Goal: Check status

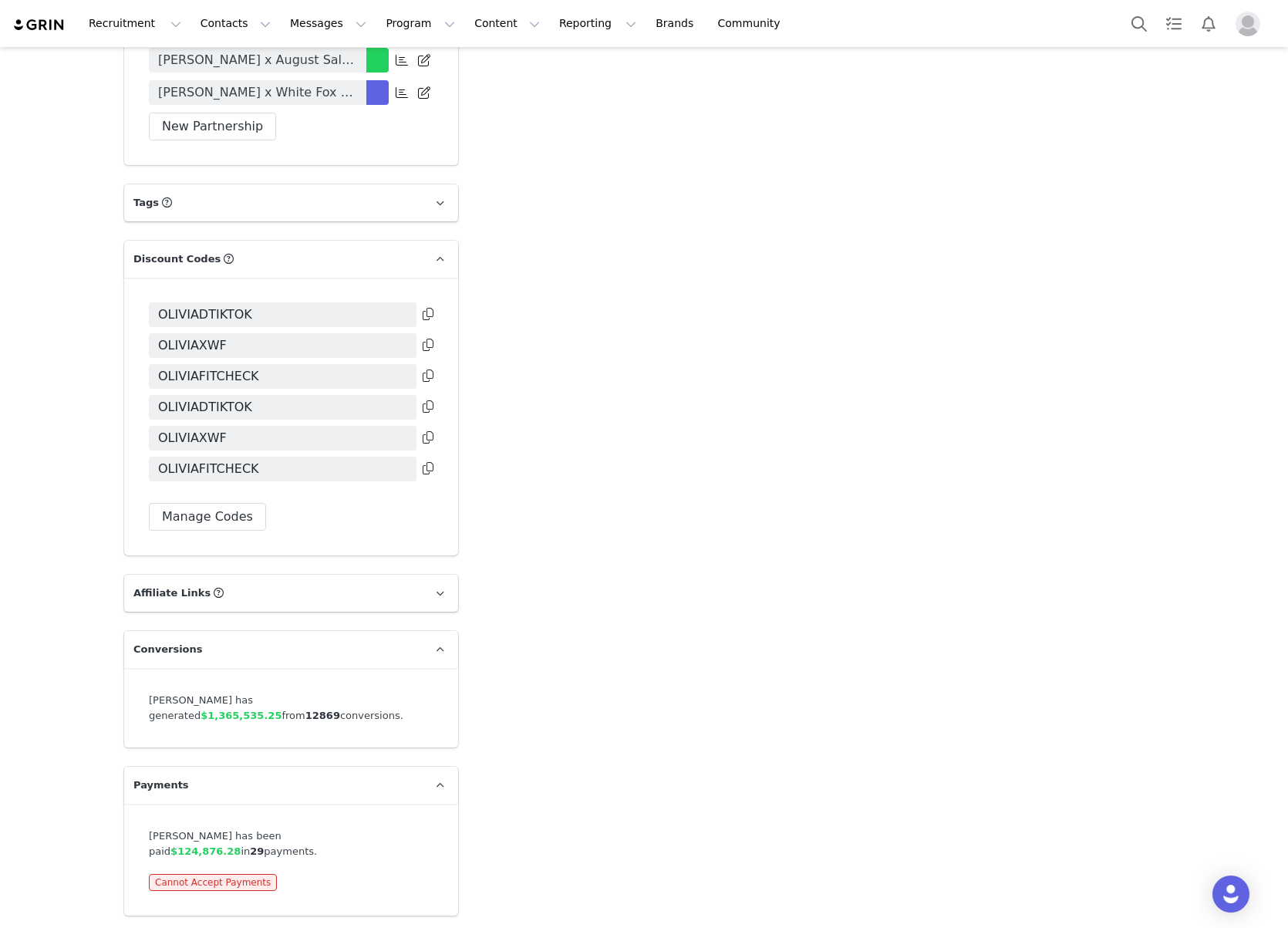
scroll to position [2768, 0]
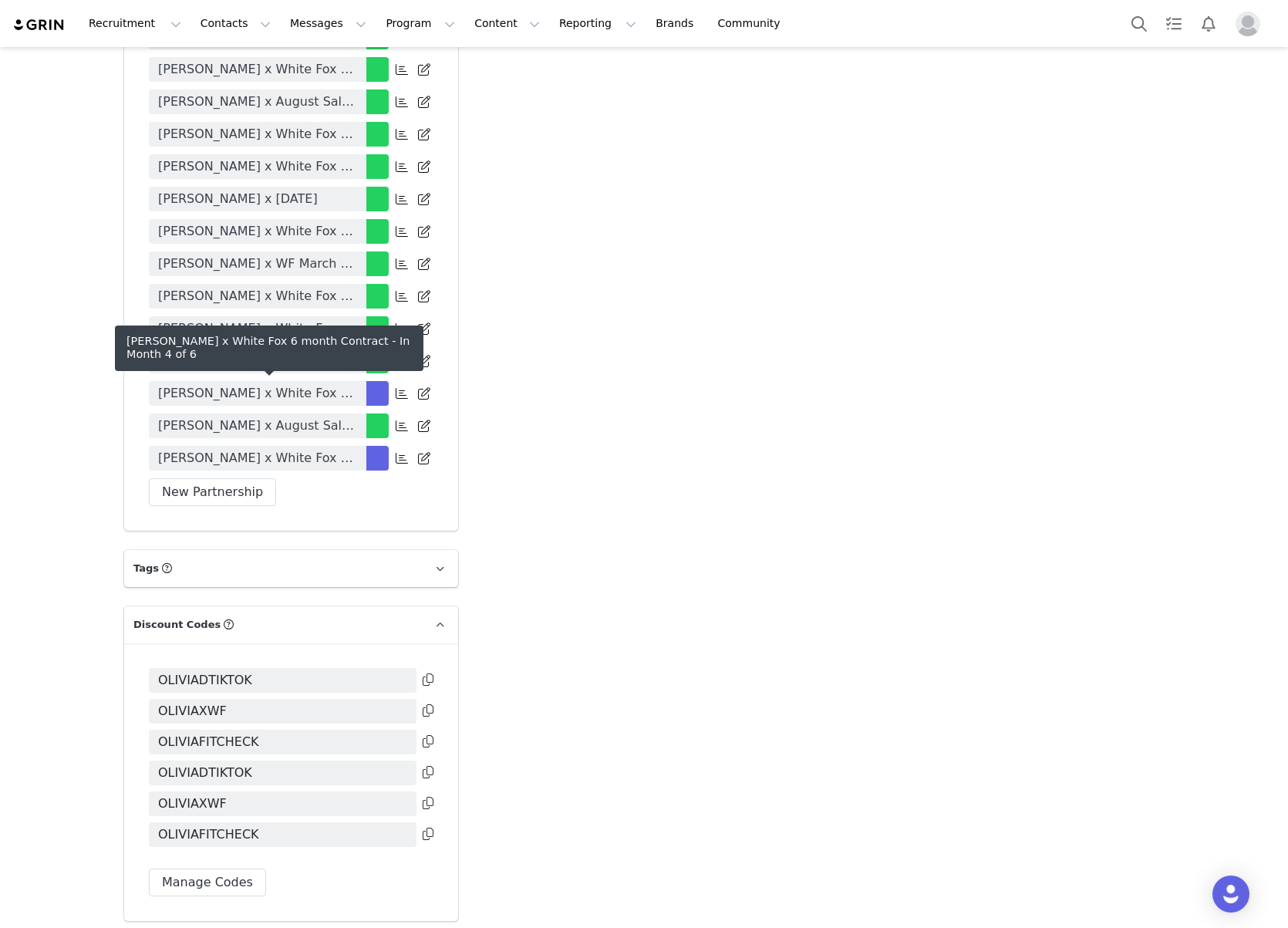
click at [316, 388] on span "[PERSON_NAME] x White Fox 6 month Contract" at bounding box center [257, 393] width 199 height 18
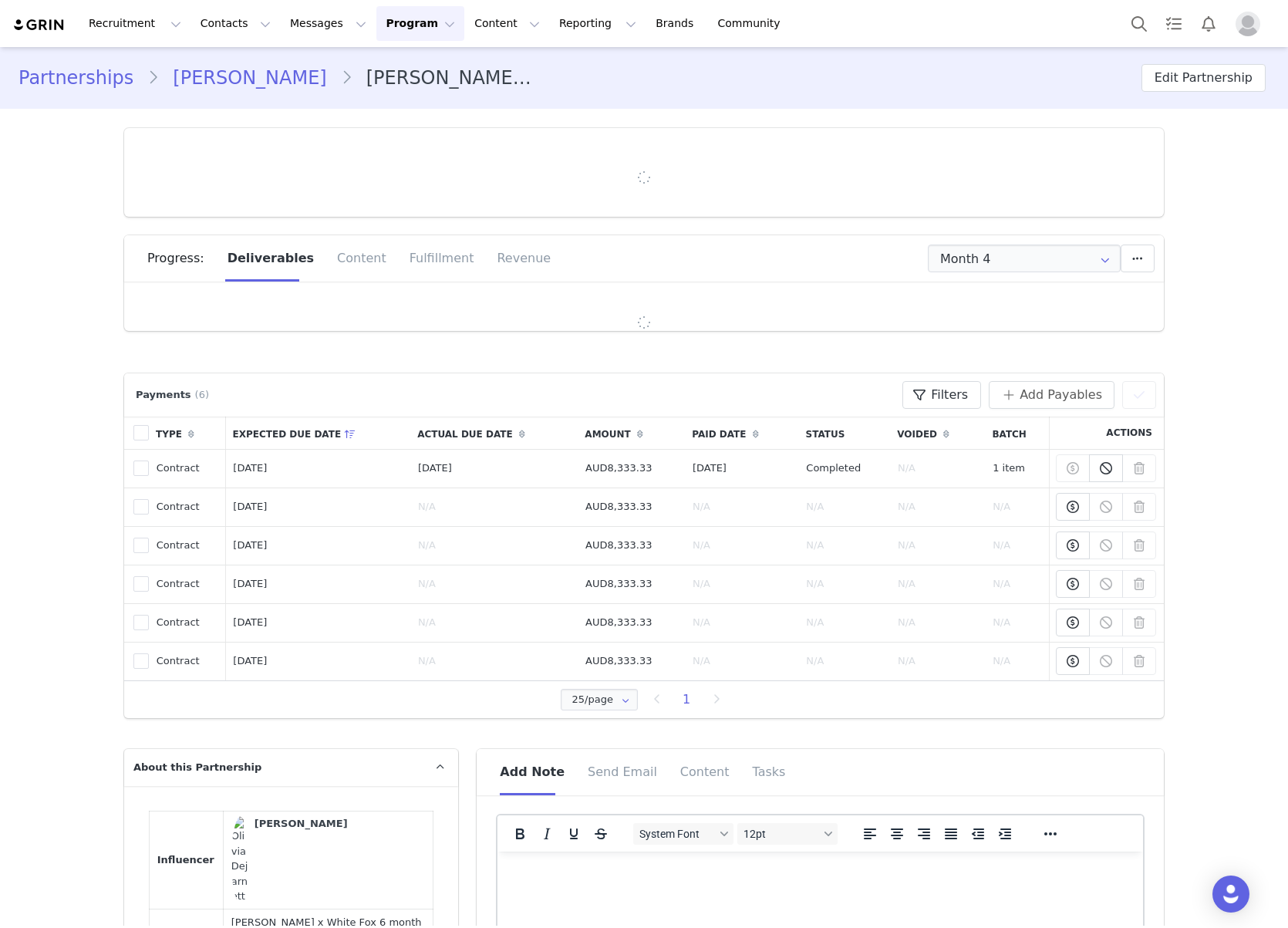
type input "+1 ([GEOGRAPHIC_DATA])"
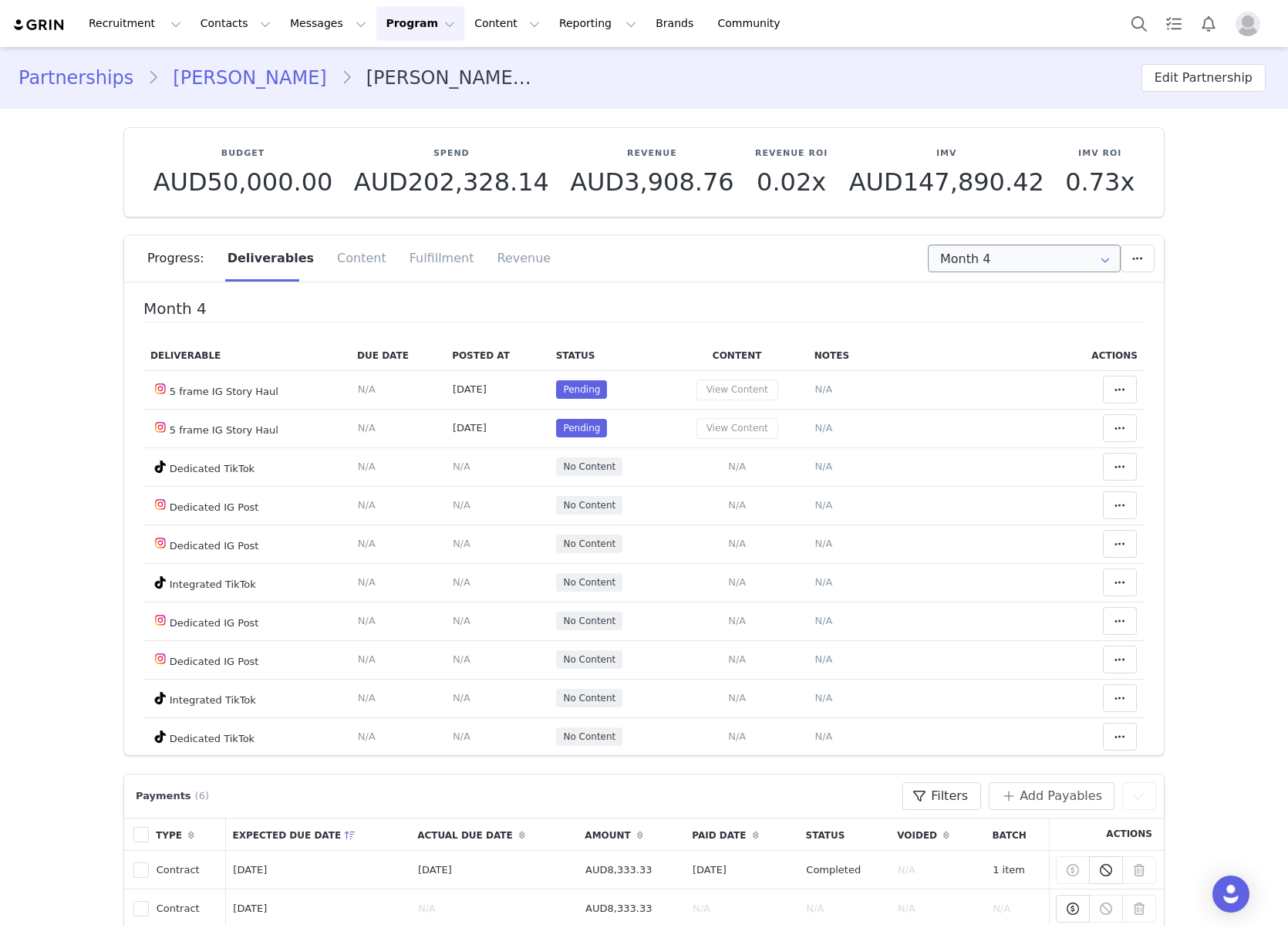
drag, startPoint x: 1013, startPoint y: 273, endPoint x: 1023, endPoint y: 251, distance: 24.2
click at [1013, 273] on div "Progress: Deliverables Content Fulfillment Revenue" at bounding box center [656, 258] width 1017 height 46
click at [1023, 252] on input "Month 4" at bounding box center [1024, 258] width 193 height 28
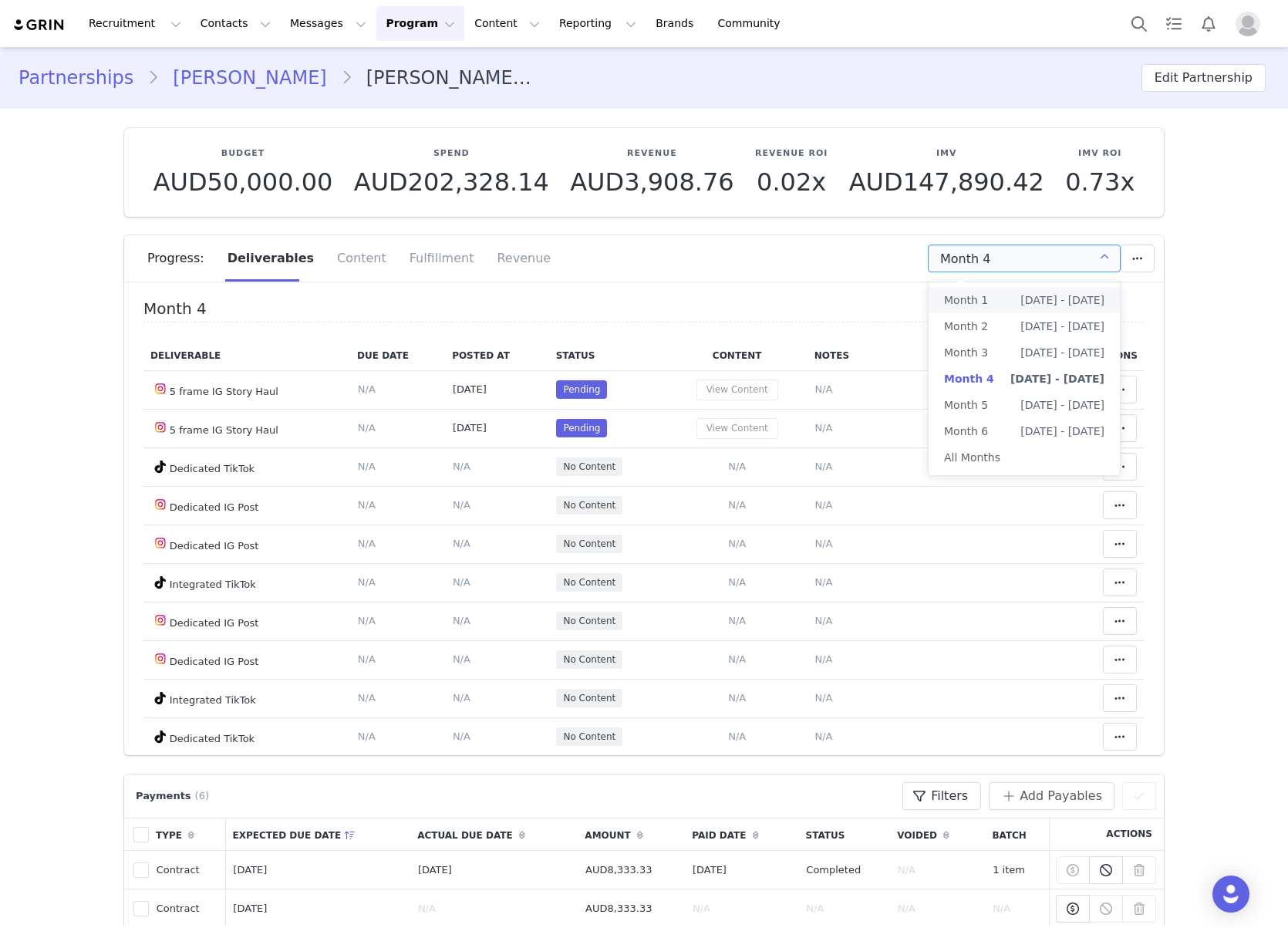
click at [998, 294] on li "Month 1 Jul 1st - Jul 31st" at bounding box center [1024, 300] width 191 height 26
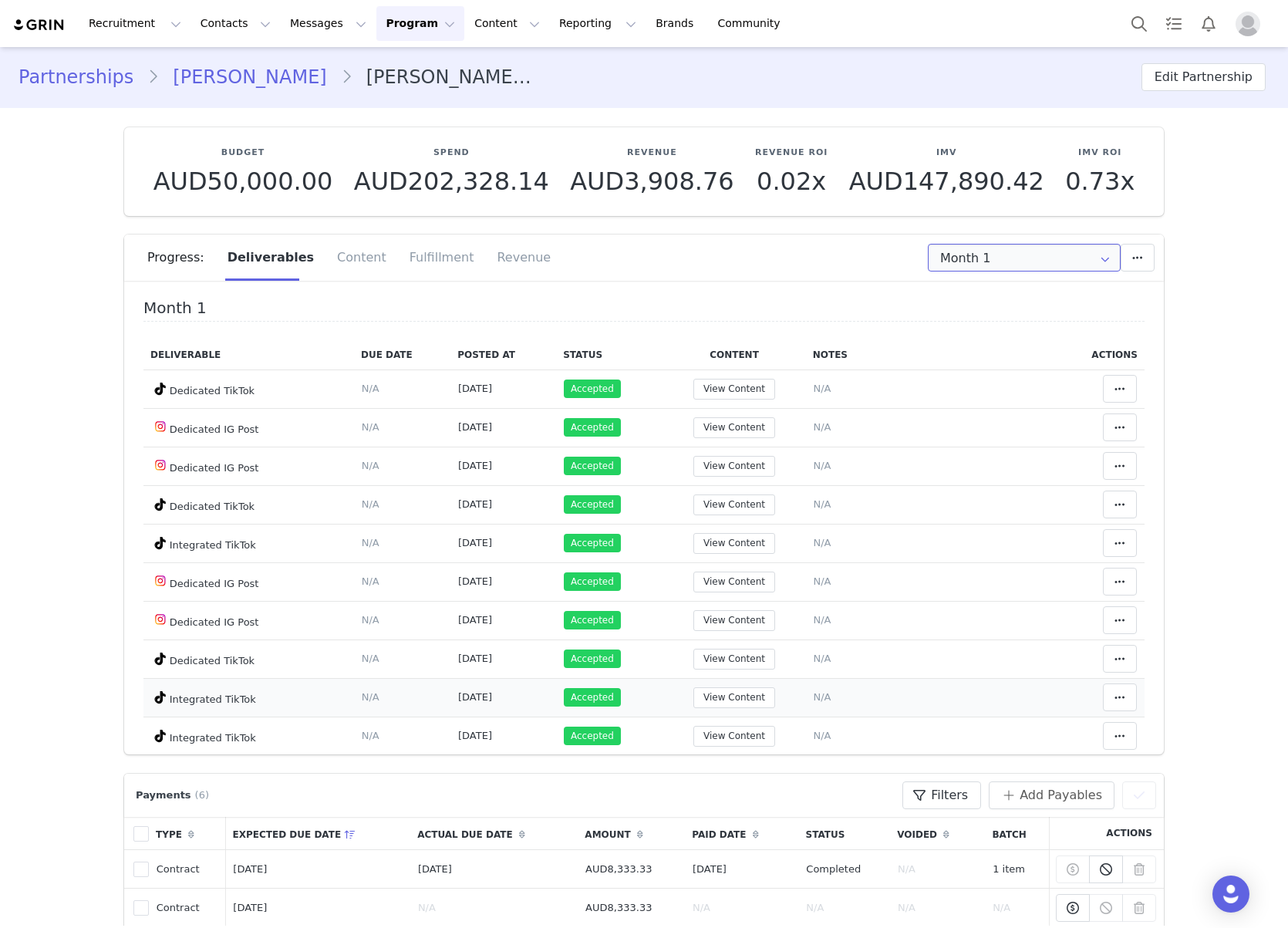
scroll to position [223, 0]
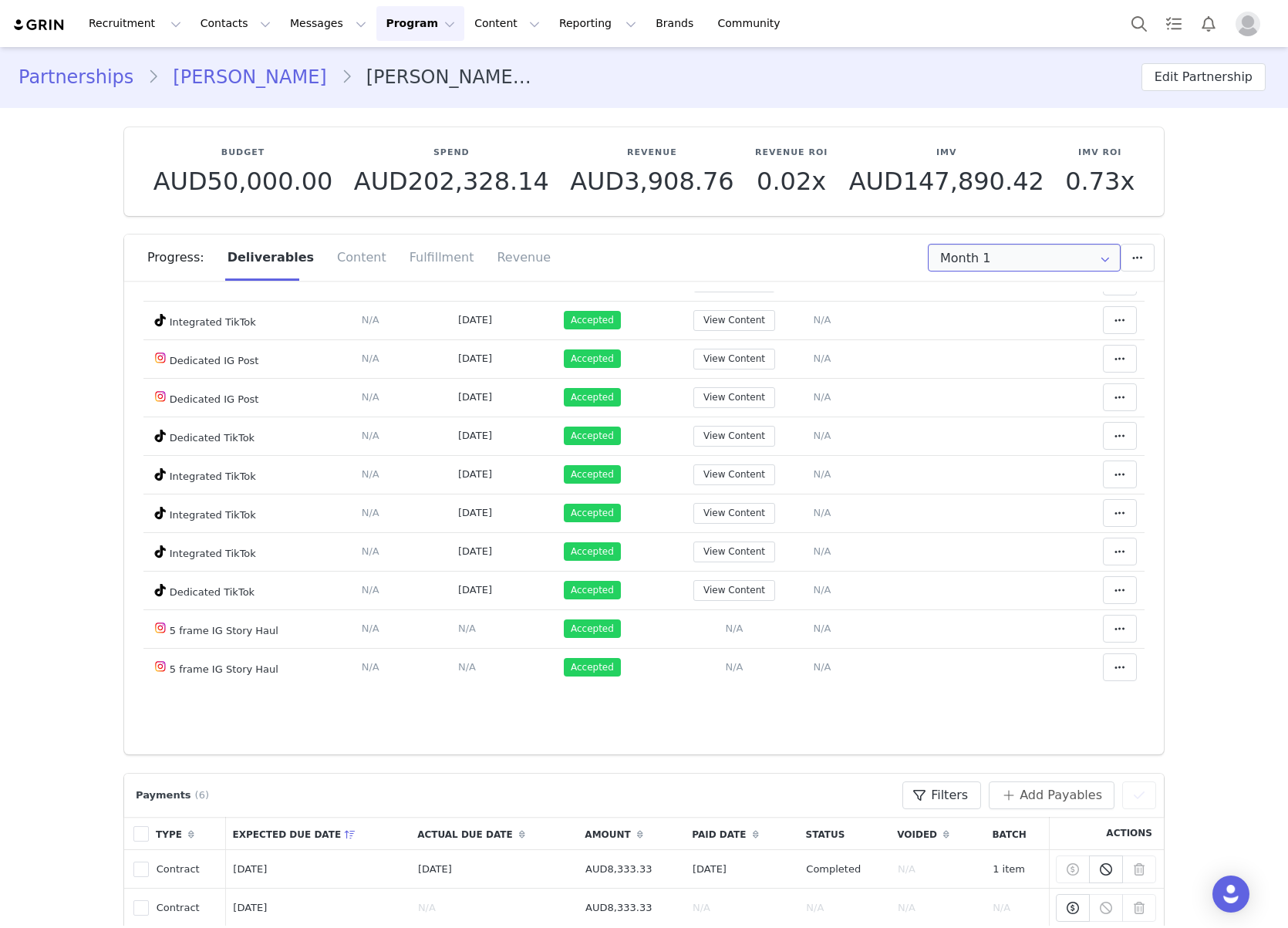
click at [1021, 250] on input "Month 1" at bounding box center [1024, 257] width 193 height 28
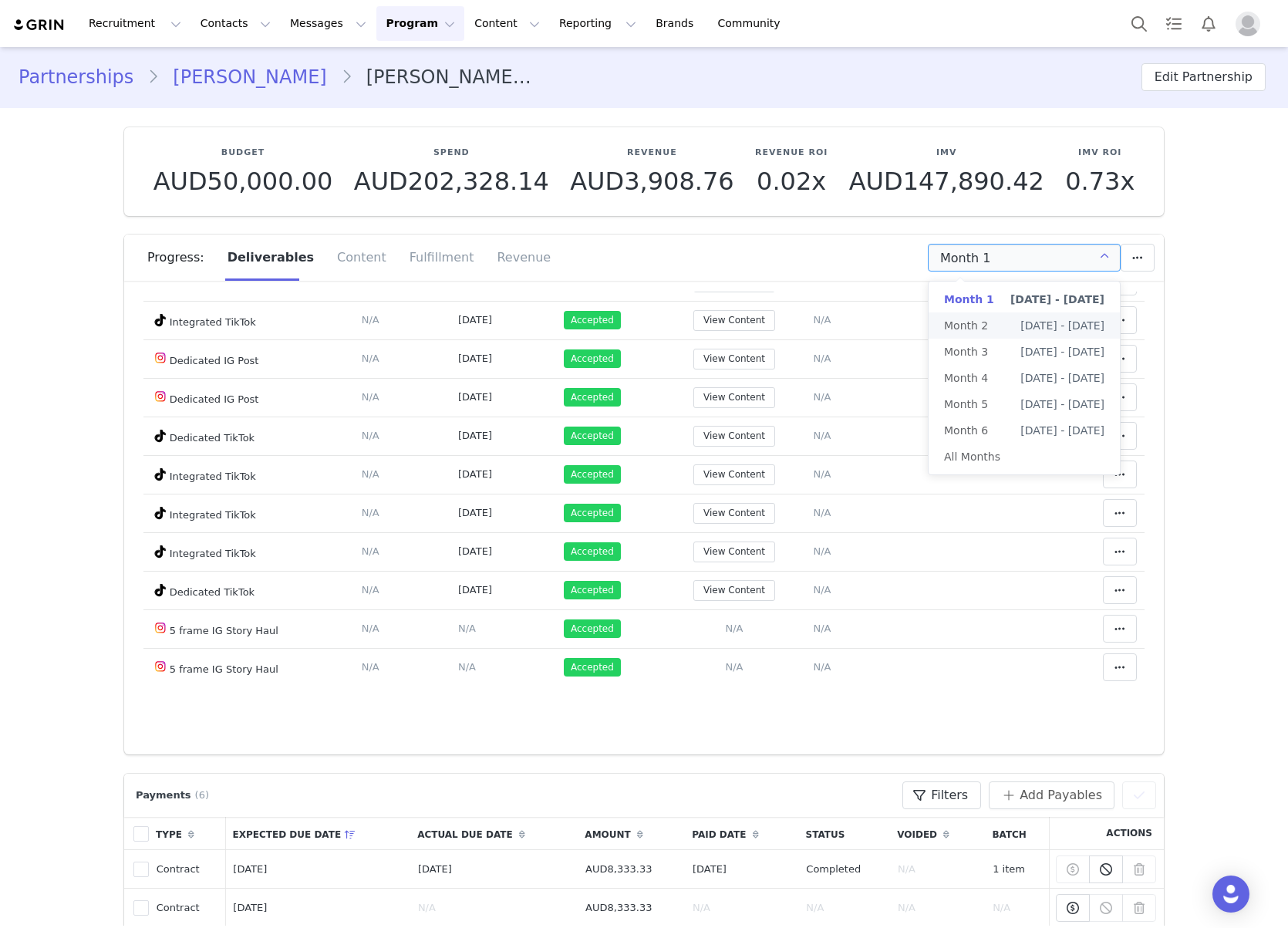
click at [1021, 320] on span "[DATE] - [DATE]" at bounding box center [1063, 325] width 84 height 26
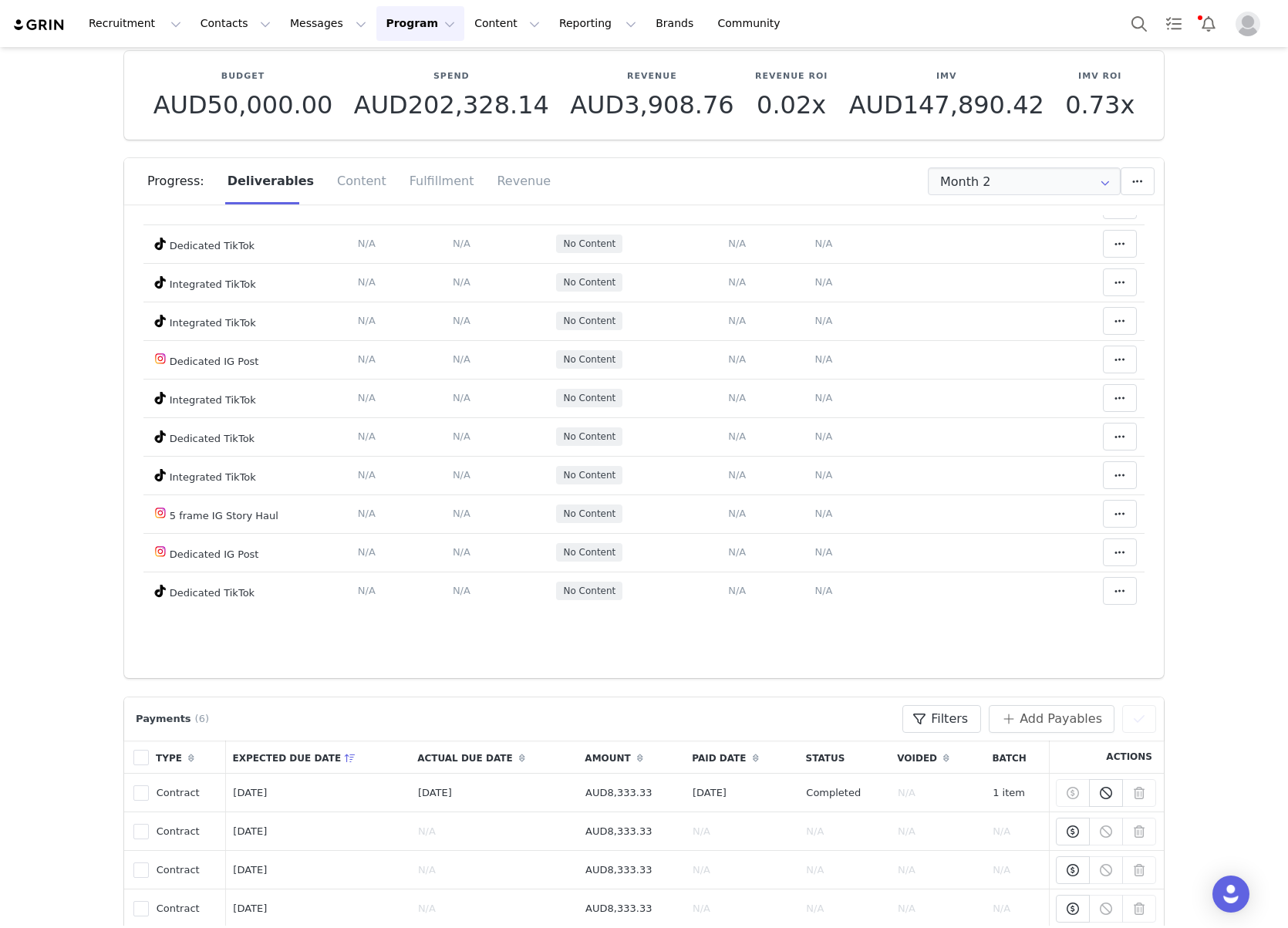
scroll to position [0, 0]
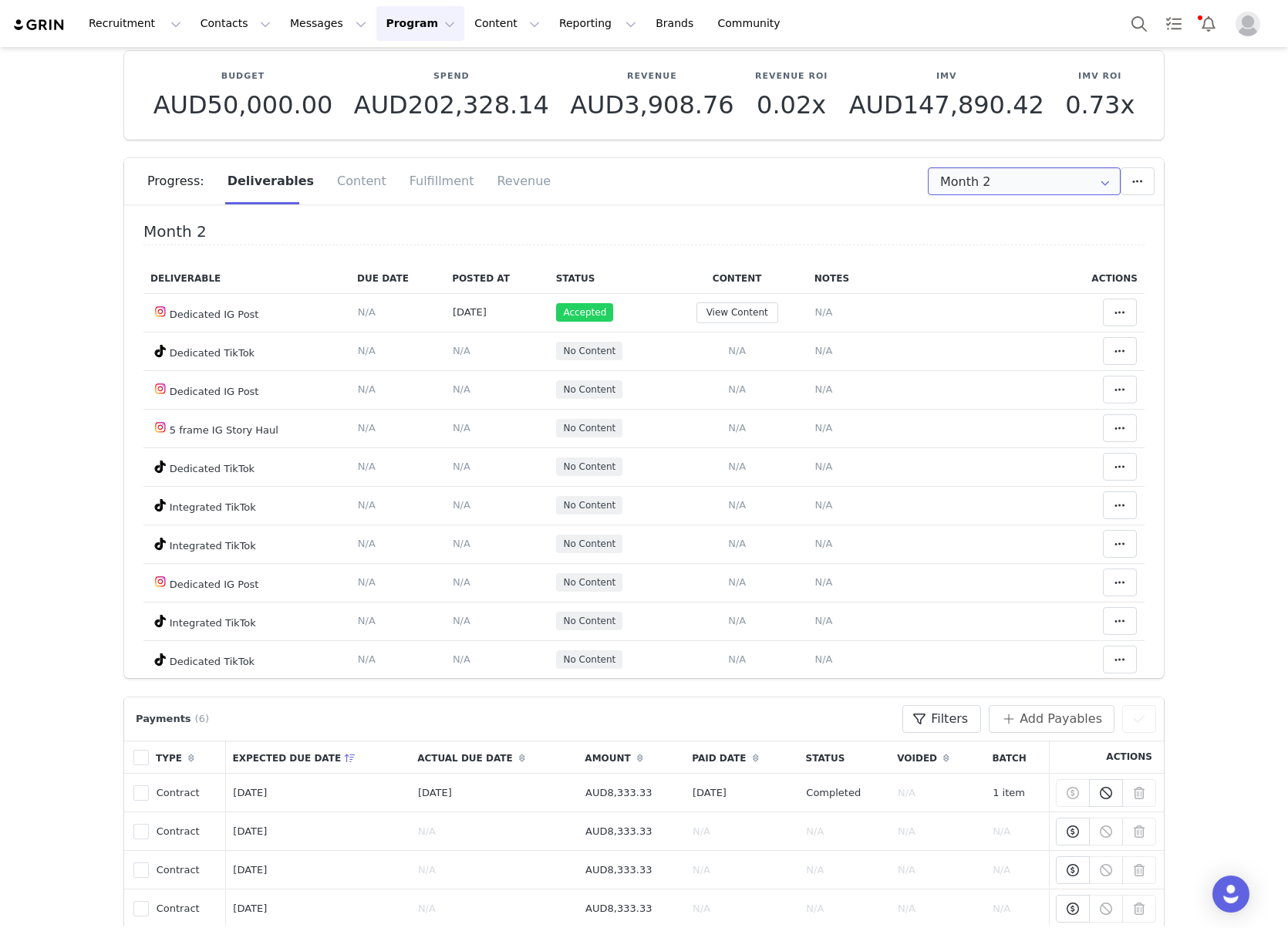
click at [984, 184] on input "Month 2" at bounding box center [1024, 181] width 193 height 28
click at [995, 275] on li "Month 3 Sep 1st - Sep 30th" at bounding box center [1024, 275] width 191 height 26
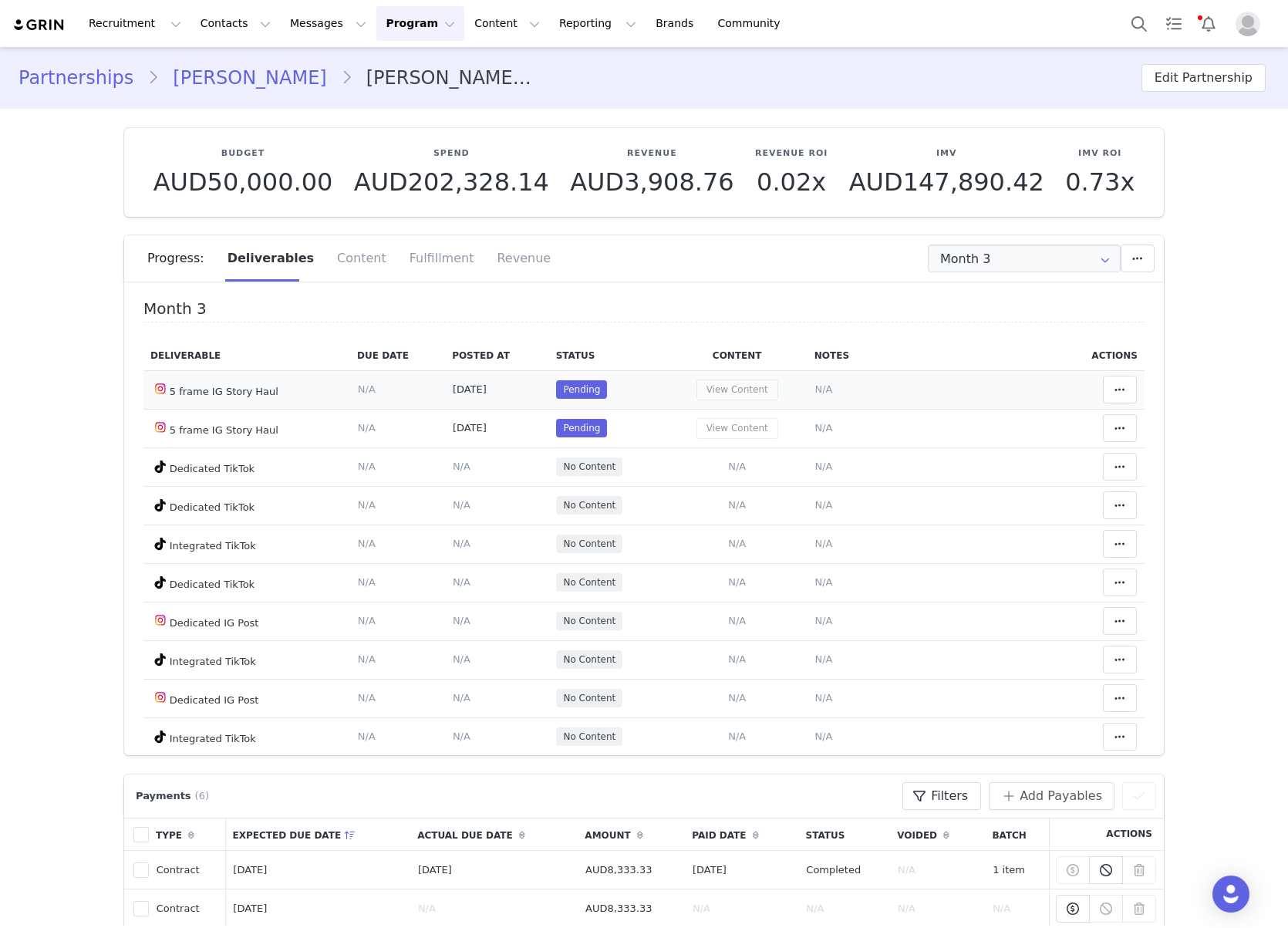
drag, startPoint x: 577, startPoint y: 388, endPoint x: 585, endPoint y: 387, distance: 8.1
click at [578, 388] on span "Pending" at bounding box center [581, 390] width 51 height 18
click at [573, 388] on span "Pending" at bounding box center [581, 390] width 51 height 18
click at [575, 388] on span "Pending" at bounding box center [581, 390] width 51 height 18
click at [984, 241] on div "Progress: Deliverables Content Fulfillment Revenue" at bounding box center [656, 258] width 1017 height 46
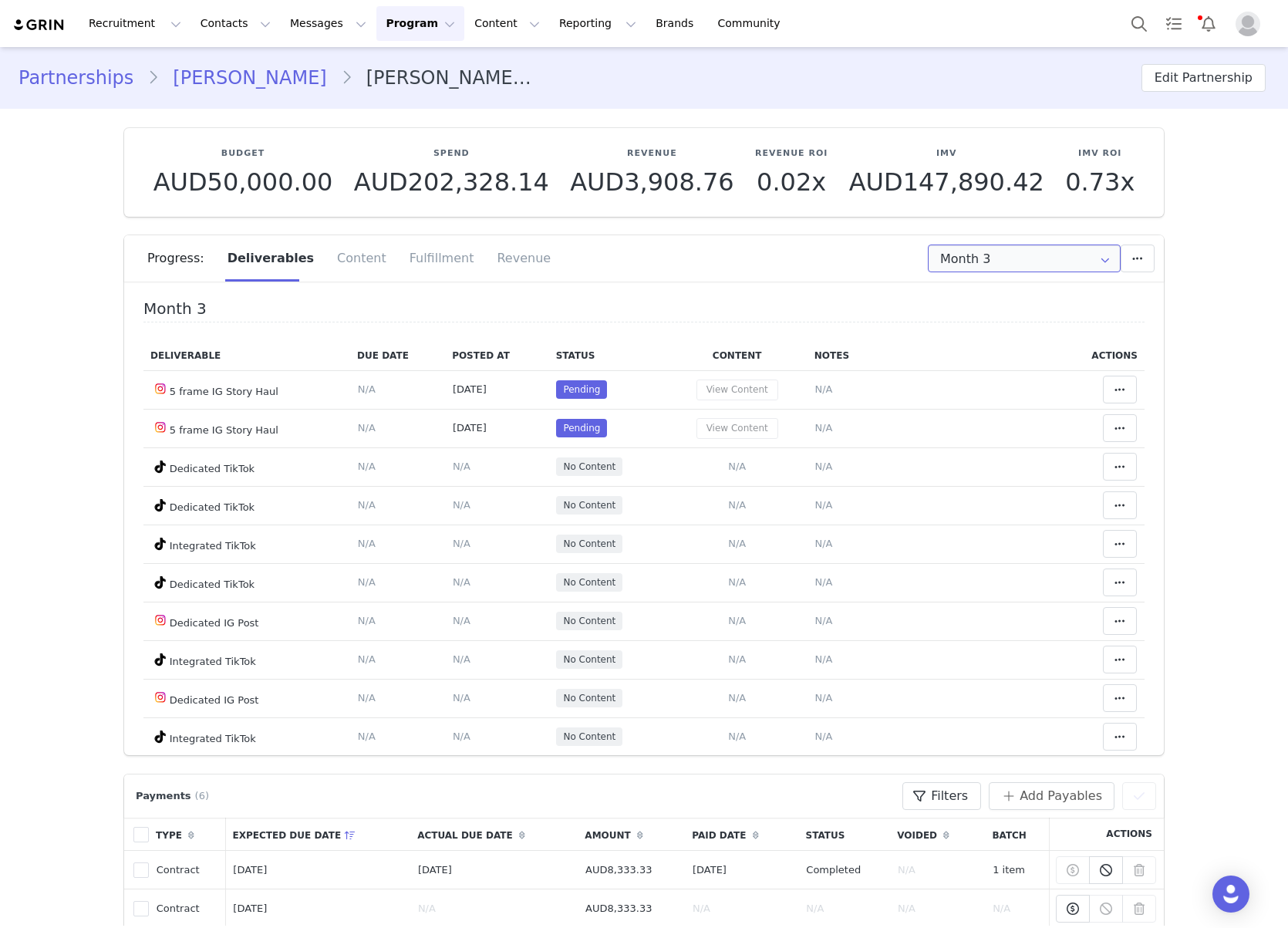
click at [989, 257] on input "Month 3" at bounding box center [1024, 258] width 193 height 28
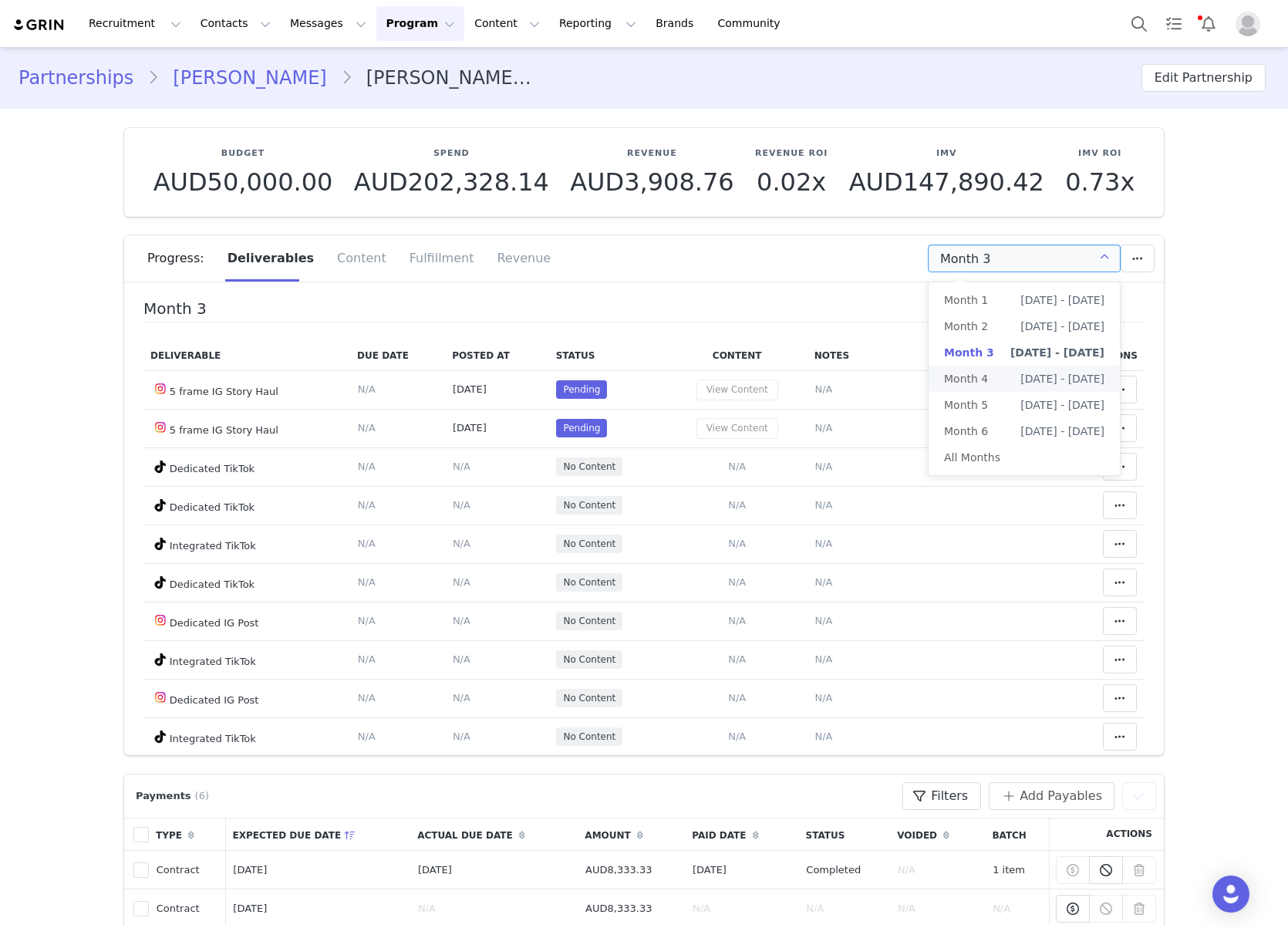
click at [994, 379] on li "Month 4 Oct 1st - Oct 31st" at bounding box center [1024, 378] width 191 height 26
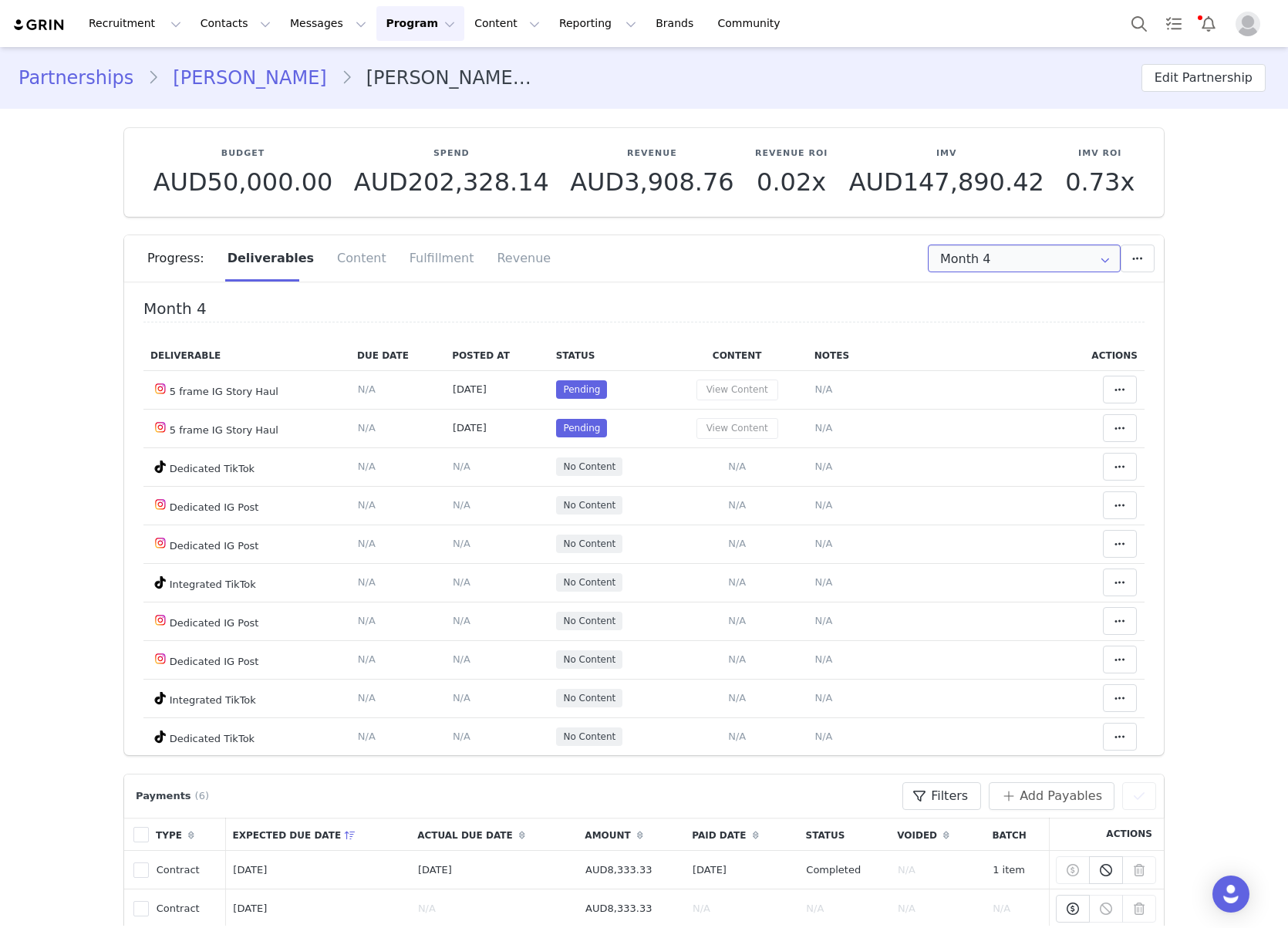
click at [947, 264] on input "Month 4" at bounding box center [1024, 258] width 193 height 28
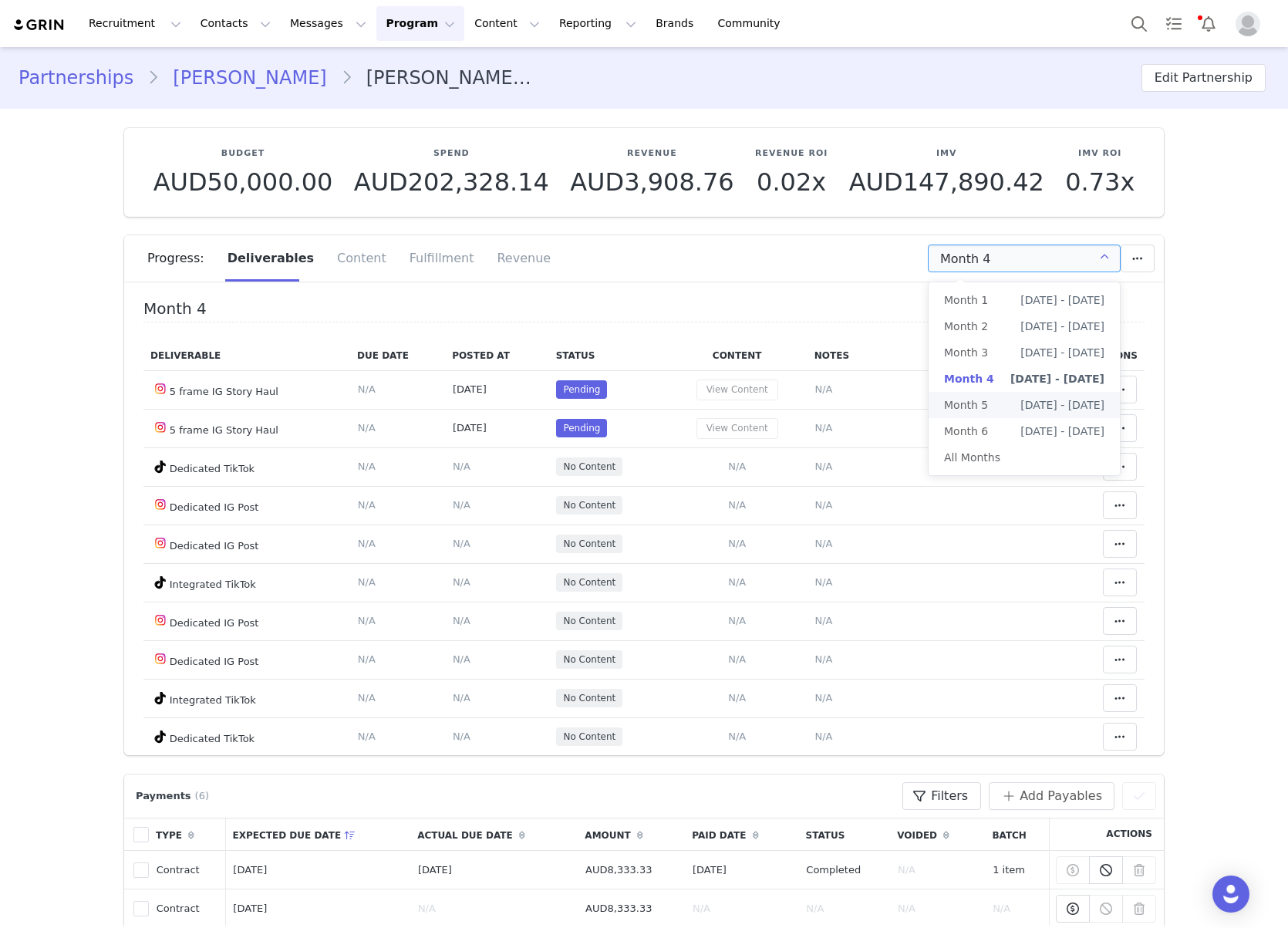
click at [1021, 411] on span "[DATE] - [DATE]" at bounding box center [1063, 405] width 84 height 26
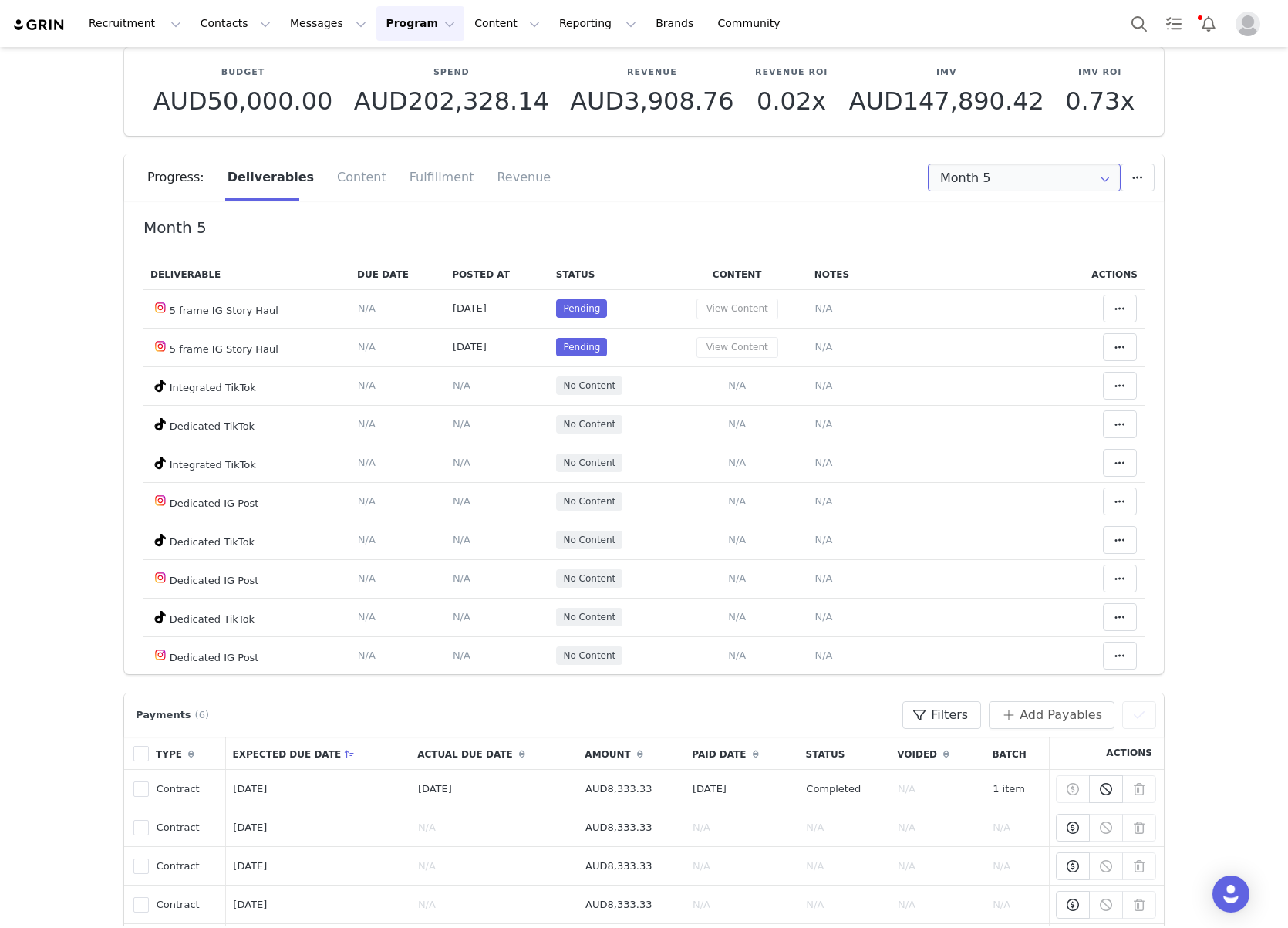
scroll to position [73, 0]
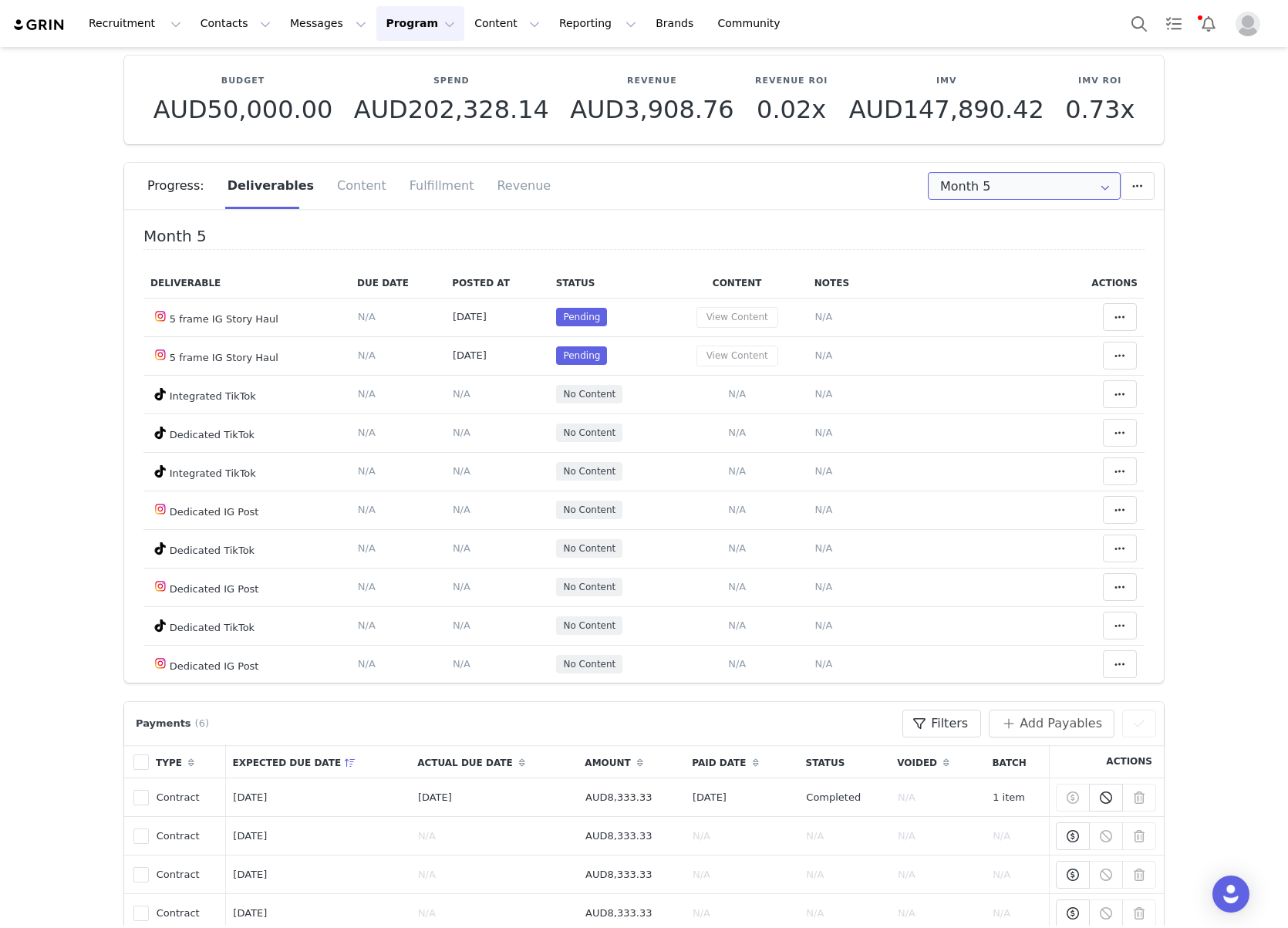
click at [998, 191] on input "Month 5" at bounding box center [1024, 185] width 193 height 28
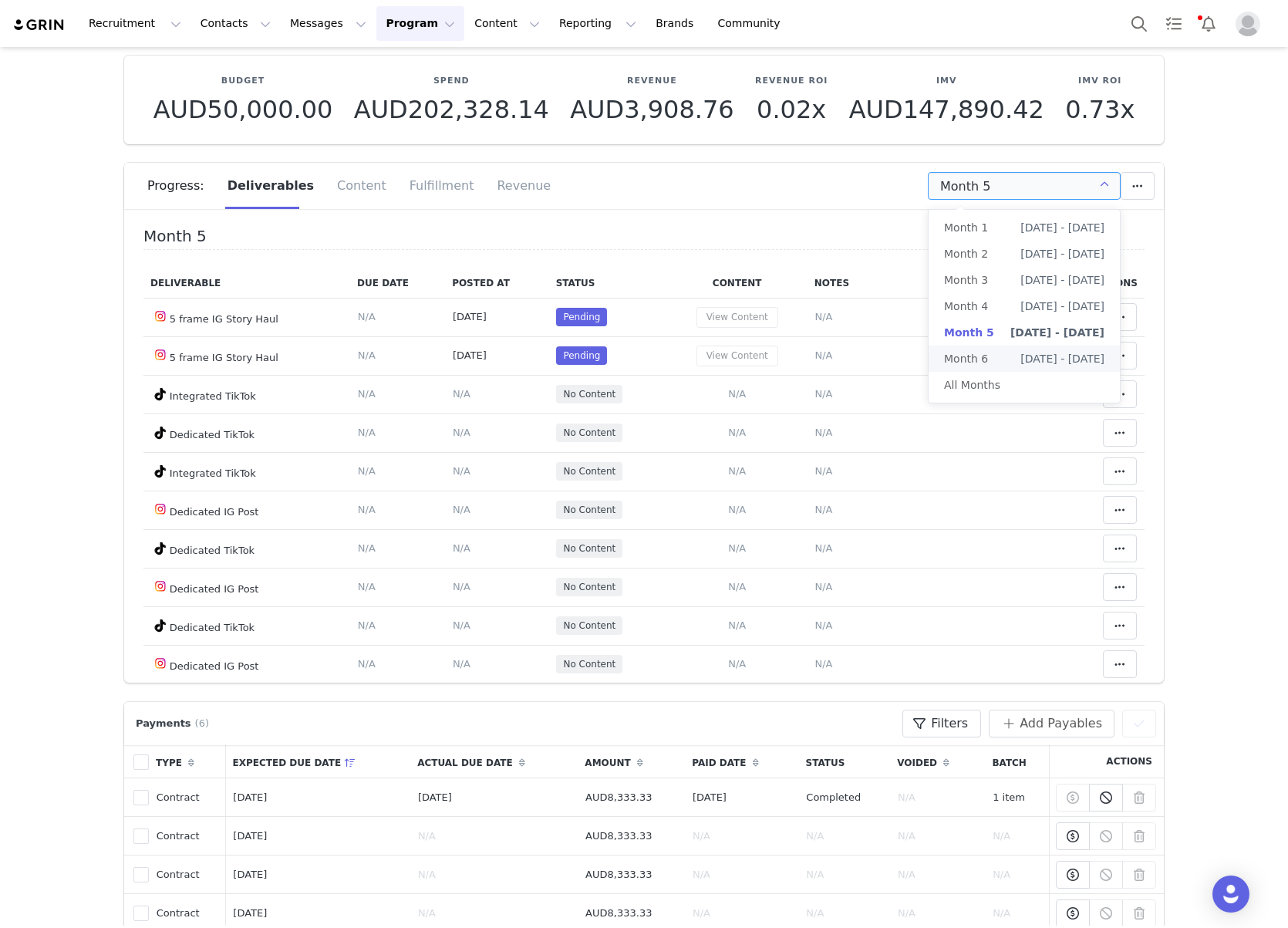
click at [993, 355] on li "Month 6 Dec 1st - Jan 1st" at bounding box center [1024, 358] width 191 height 26
type input "Month 6"
